Goal: Task Accomplishment & Management: Manage account settings

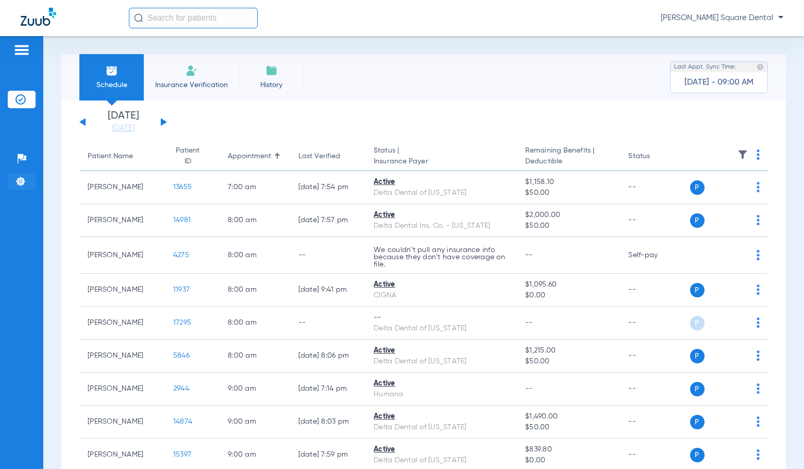
click at [21, 183] on img at bounding box center [20, 181] width 10 height 10
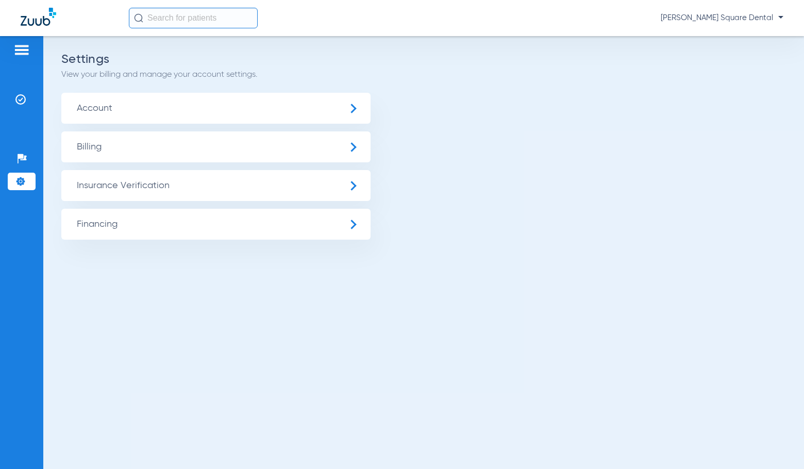
click at [123, 114] on span "Account" at bounding box center [215, 108] width 309 height 31
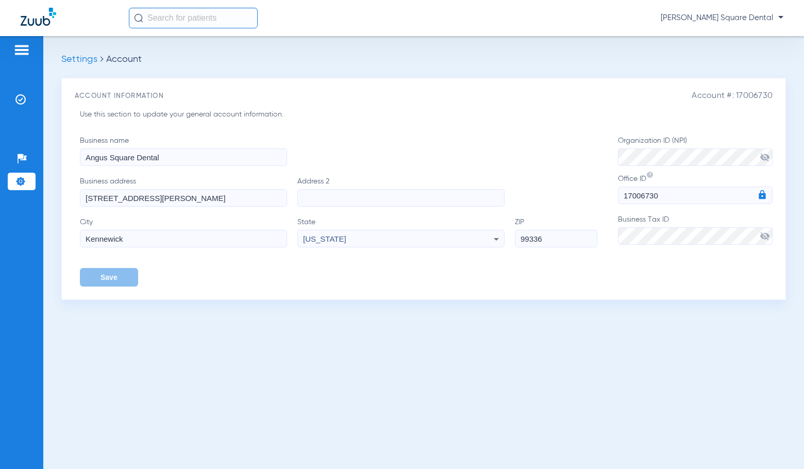
click at [22, 179] on img at bounding box center [20, 181] width 10 height 10
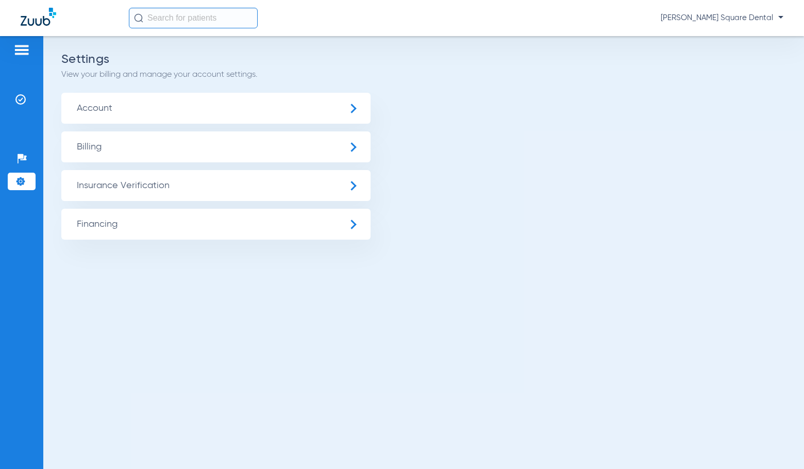
click at [136, 186] on span "Insurance Verification" at bounding box center [215, 185] width 309 height 31
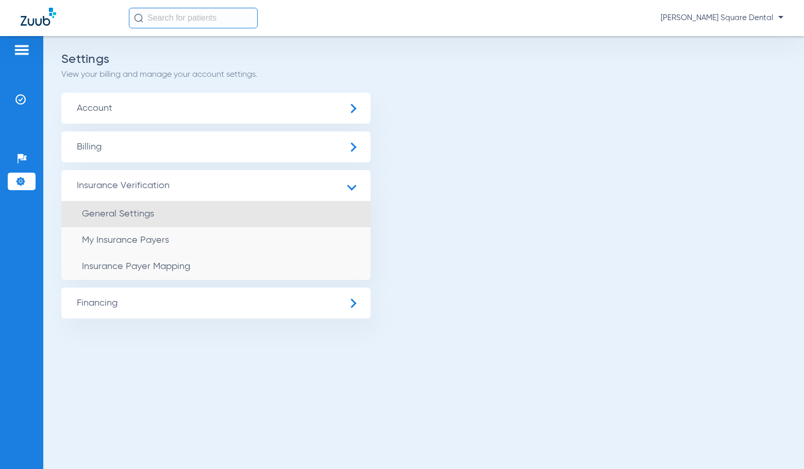
click at [106, 218] on span "General Settings" at bounding box center [118, 213] width 72 height 9
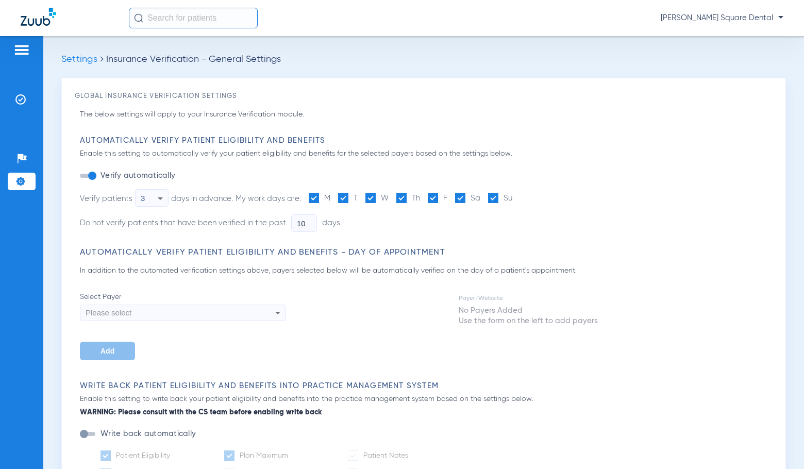
type input "3"
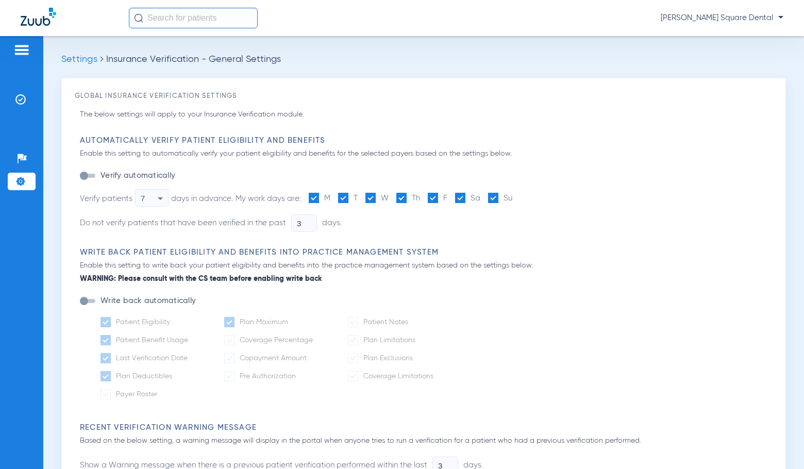
click at [84, 175] on div "button" at bounding box center [84, 176] width 8 height 8
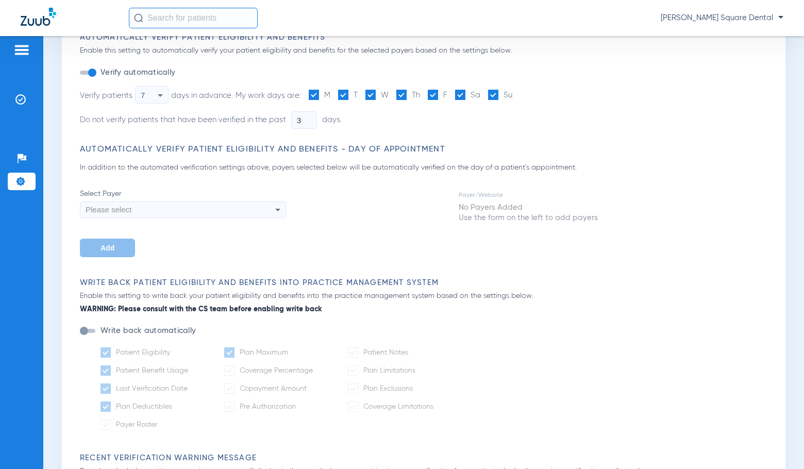
scroll to position [155, 0]
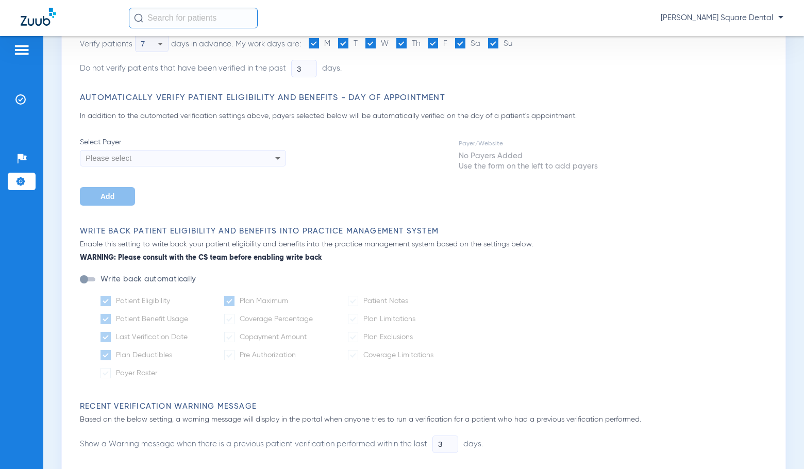
click at [186, 253] on b "WARNING: Please consult with the CS team before enabling write back" at bounding box center [426, 258] width 693 height 11
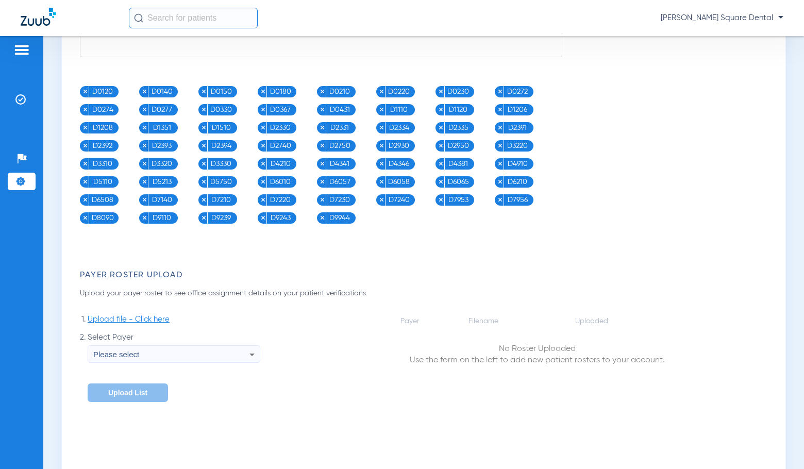
scroll to position [1246, 0]
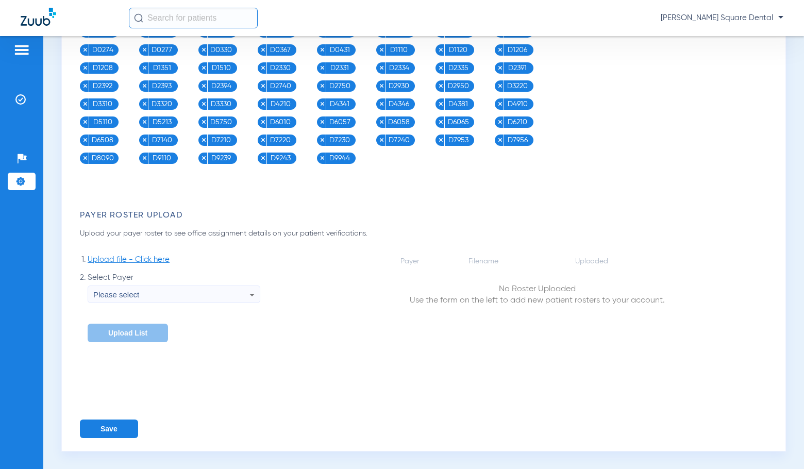
click at [119, 436] on button "Save" at bounding box center [109, 429] width 58 height 19
